Goal: Ask a question

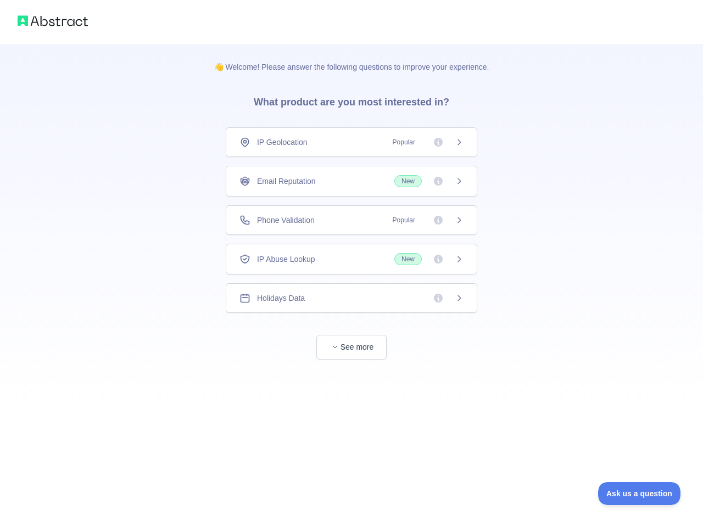
click at [351, 142] on div "IP Geolocation Popular" at bounding box center [351, 142] width 224 height 11
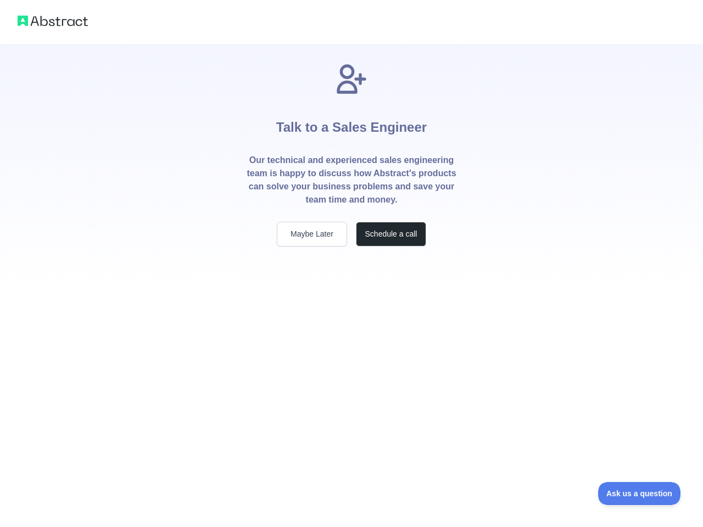
click at [351, 181] on p "Our technical and experienced sales engineering team is happy to discuss how Ab…" at bounding box center [351, 180] width 211 height 53
click at [351, 220] on div "Talk to a Sales Engineer Our technical and experienced sales engineering team i…" at bounding box center [351, 154] width 246 height 185
click at [351, 259] on div "Talk to a Sales Engineer Our technical and experienced sales engineering team i…" at bounding box center [351, 167] width 246 height 247
click at [351, 298] on div "Talk to a Sales Engineer Our technical and experienced sales engineering team i…" at bounding box center [351, 263] width 703 height 527
click at [351, 347] on div "Talk to a Sales Engineer Our technical and experienced sales engineering team i…" at bounding box center [351, 263] width 703 height 527
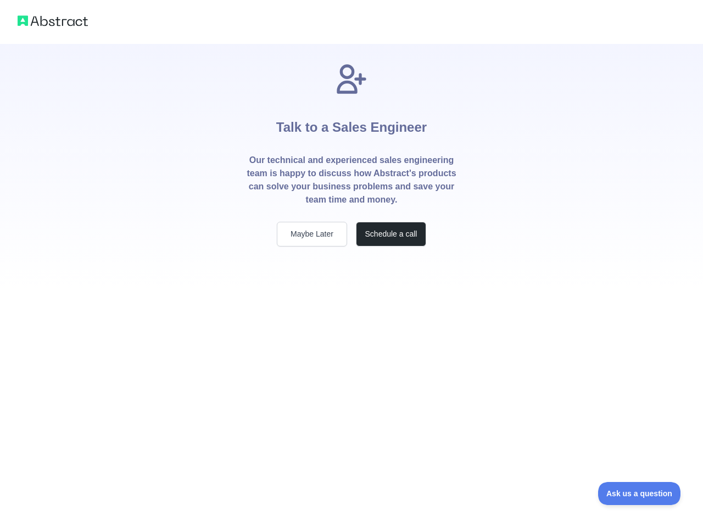
click at [639, 494] on span "Ask us a question" at bounding box center [639, 494] width 82 height 8
